Goal: Task Accomplishment & Management: Complete application form

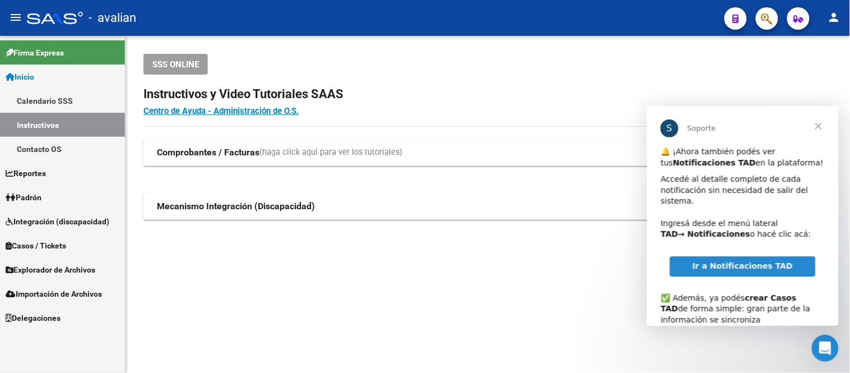
click at [41, 193] on span "Padrón" at bounding box center [24, 197] width 36 height 12
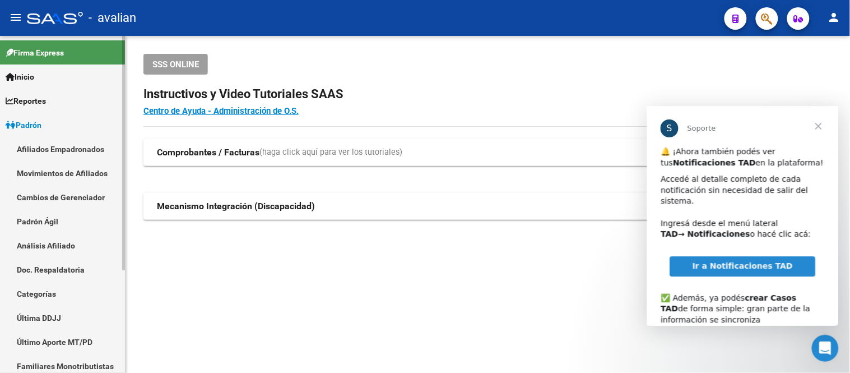
click at [49, 149] on link "Afiliados Empadronados" at bounding box center [62, 149] width 125 height 24
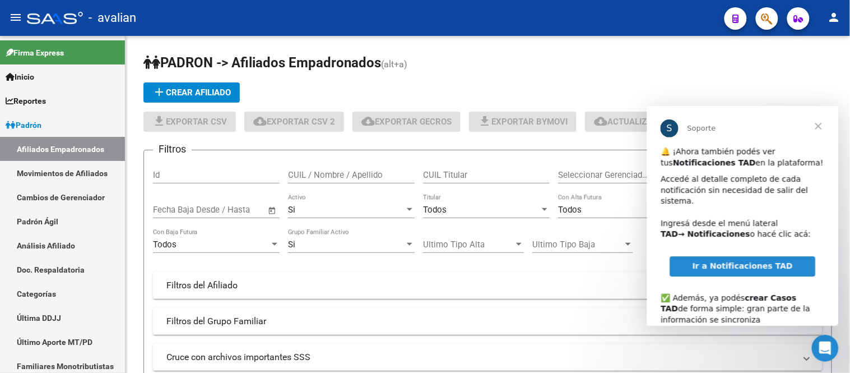
click at [815, 127] on span "Cerrar" at bounding box center [818, 125] width 40 height 40
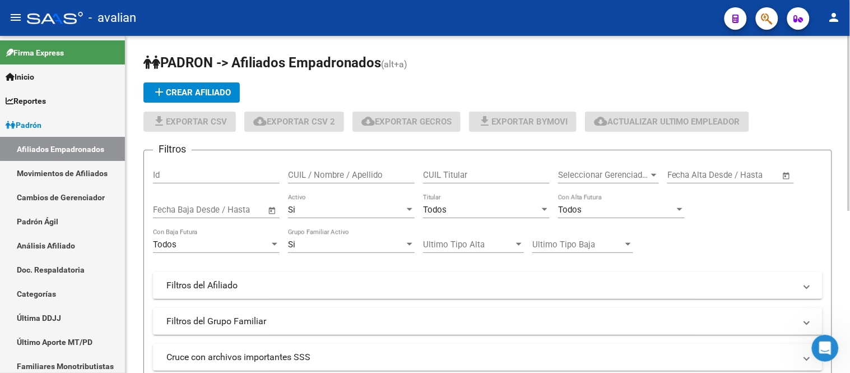
click at [359, 174] on input "CUIL / Nombre / Apellido" at bounding box center [351, 175] width 127 height 10
paste input "20453531873"
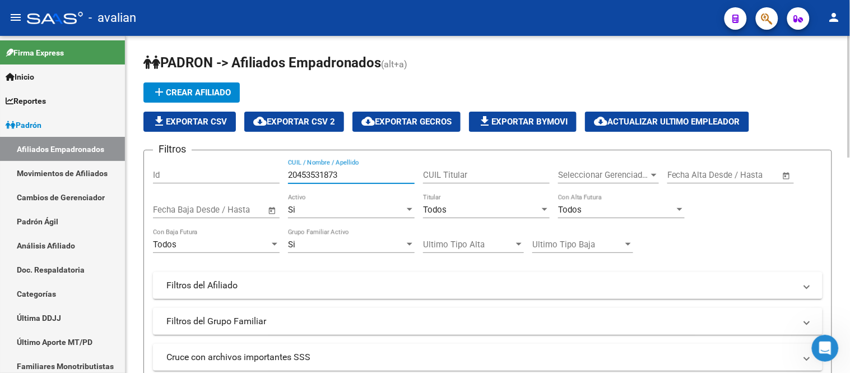
scroll to position [124, 0]
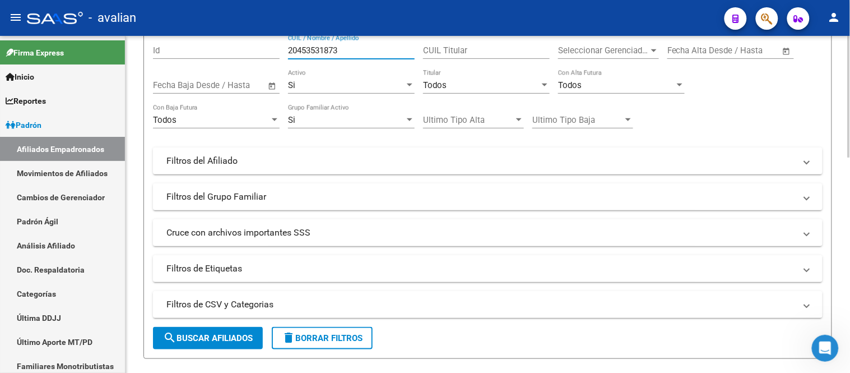
type input "20453531873"
click at [221, 331] on button "search Buscar Afiliados" at bounding box center [208, 338] width 110 height 22
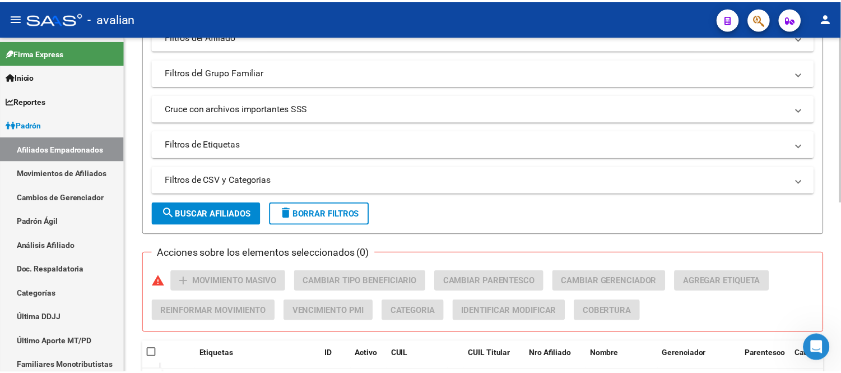
scroll to position [348, 0]
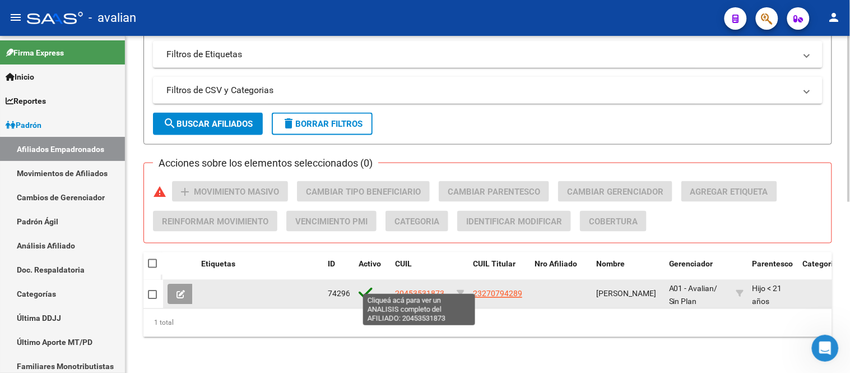
click at [416, 289] on span "20453531873" at bounding box center [419, 293] width 49 height 9
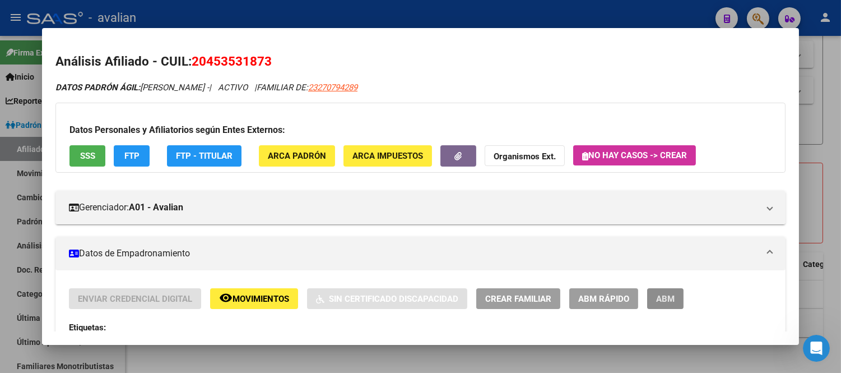
click at [656, 299] on span "ABM" at bounding box center [665, 299] width 18 height 10
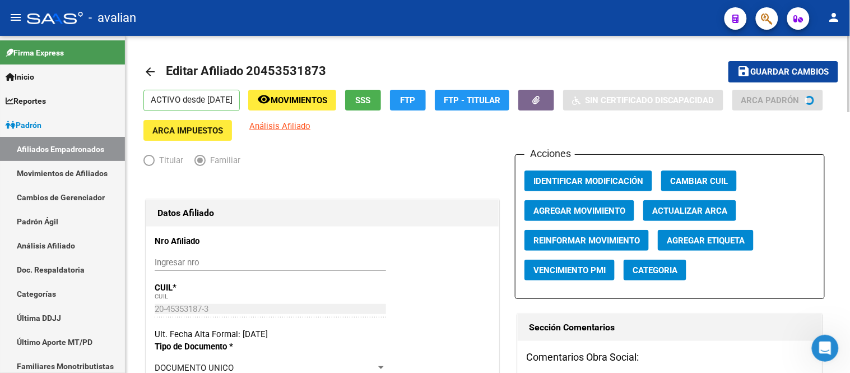
radio input "true"
type input "30-50111112-7"
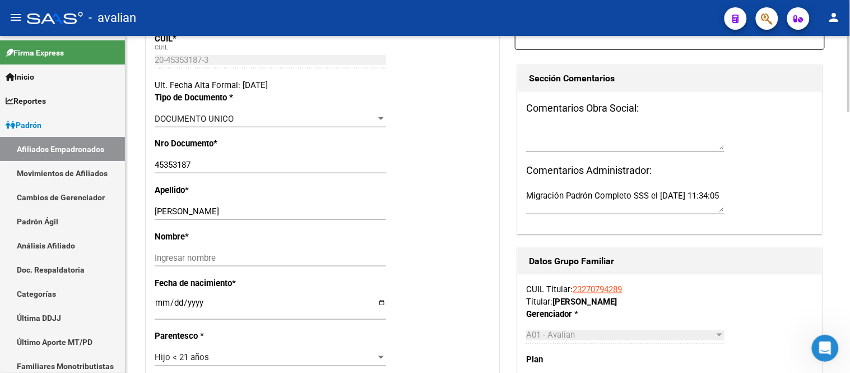
scroll to position [373, 0]
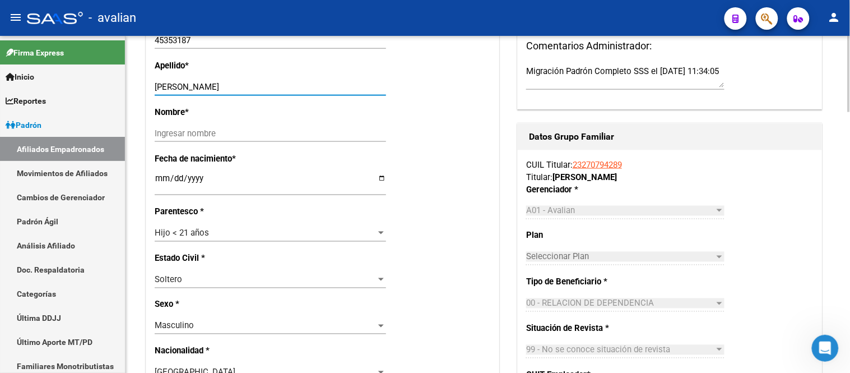
drag, startPoint x: 296, startPoint y: 82, endPoint x: 220, endPoint y: 82, distance: 75.6
click at [220, 82] on input "[PERSON_NAME]" at bounding box center [270, 87] width 231 height 10
click at [202, 131] on input "Ingresar nombre" at bounding box center [270, 133] width 231 height 10
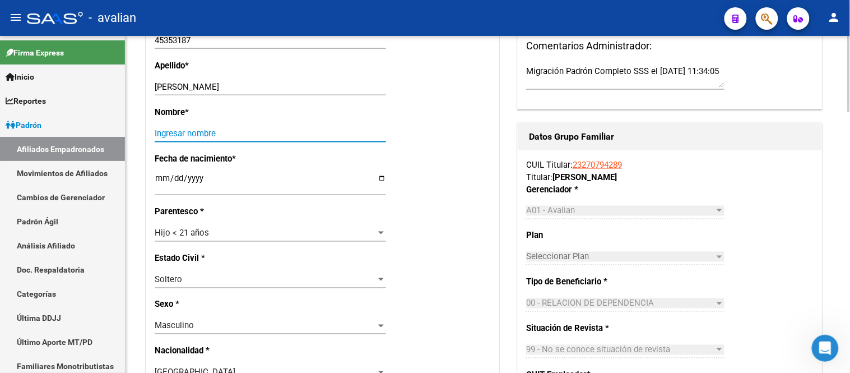
paste input "[PERSON_NAME]"
type input "[PERSON_NAME]"
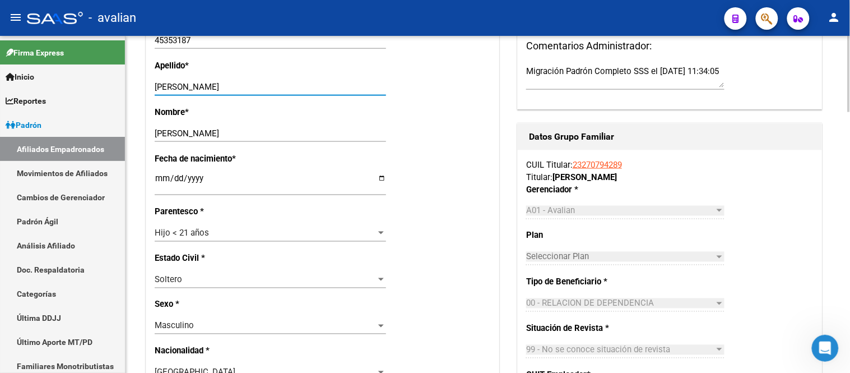
drag, startPoint x: 294, startPoint y: 85, endPoint x: 221, endPoint y: 90, distance: 72.4
click at [221, 90] on input "[PERSON_NAME]" at bounding box center [270, 87] width 231 height 10
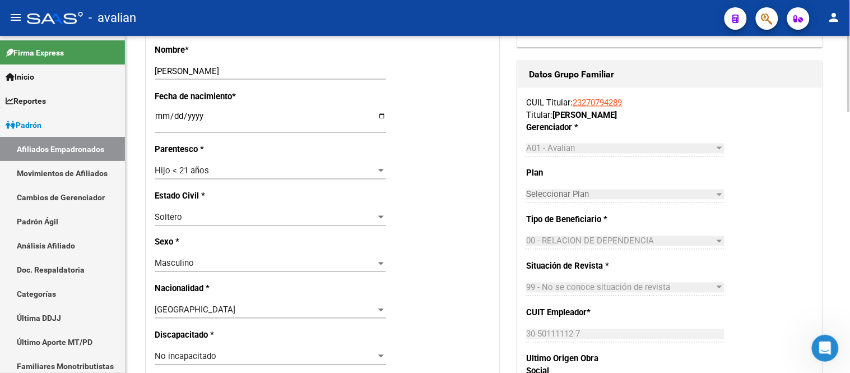
type input "[PERSON_NAME]"
click at [328, 170] on div "Hijo < 21 años" at bounding box center [265, 171] width 221 height 10
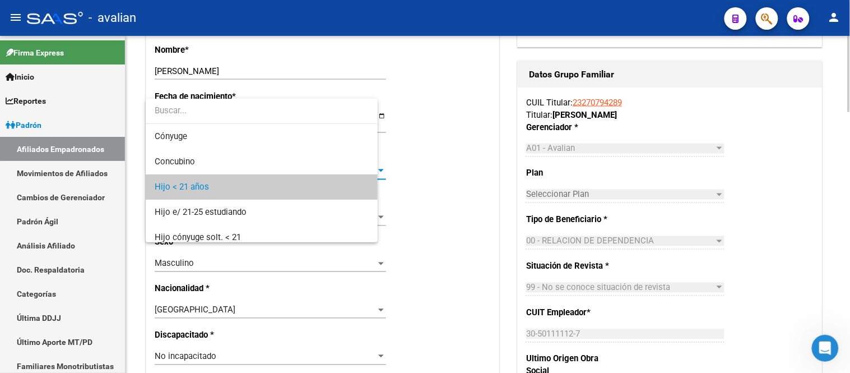
scroll to position [17, 0]
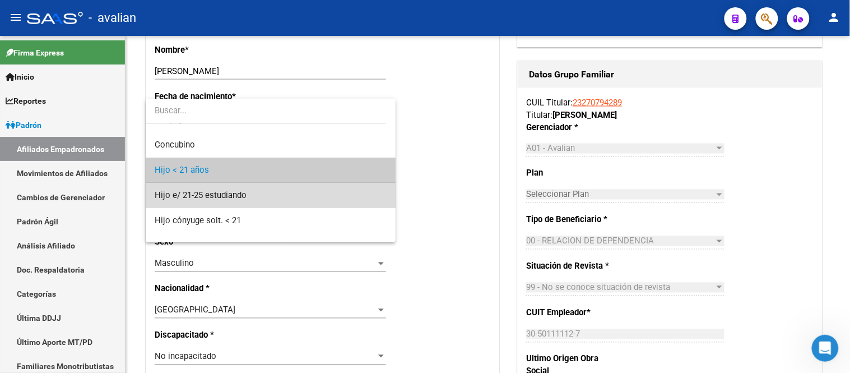
click at [281, 194] on span "Hijo e/ 21-25 estudiando" at bounding box center [270, 195] width 231 height 25
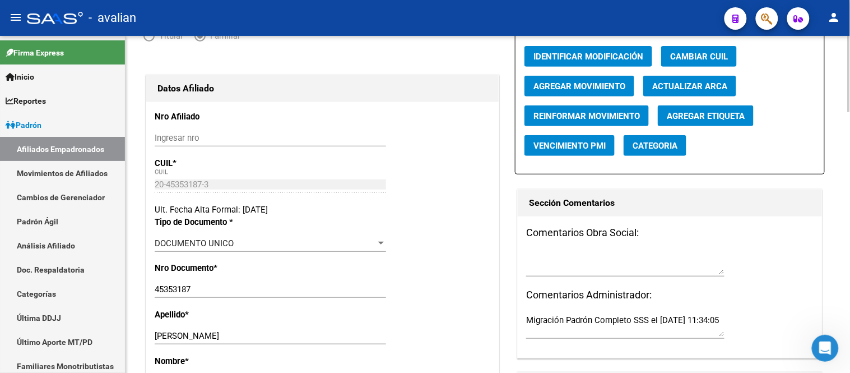
scroll to position [0, 0]
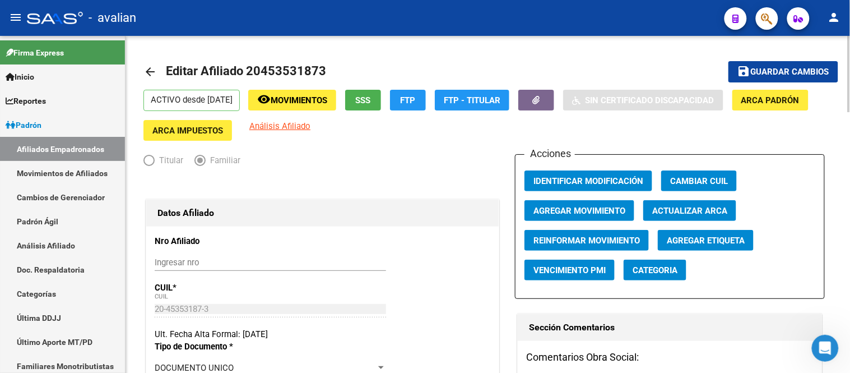
click at [771, 77] on button "save Guardar cambios" at bounding box center [783, 71] width 110 height 21
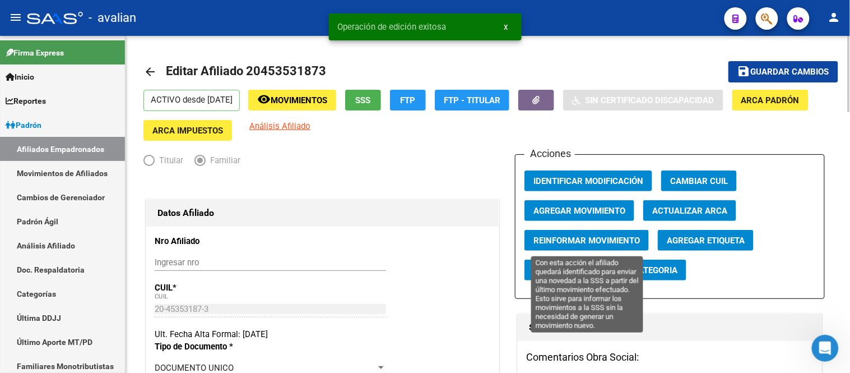
click at [589, 239] on span "Reinformar Movimiento" at bounding box center [586, 240] width 106 height 10
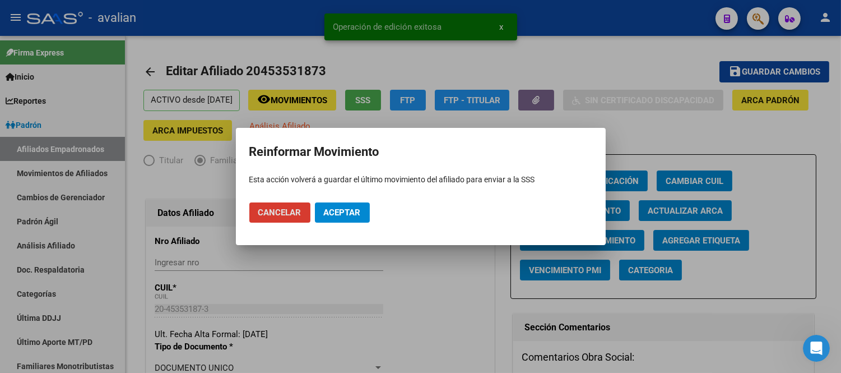
click at [356, 210] on span "Aceptar" at bounding box center [342, 212] width 37 height 10
